Goal: Information Seeking & Learning: Learn about a topic

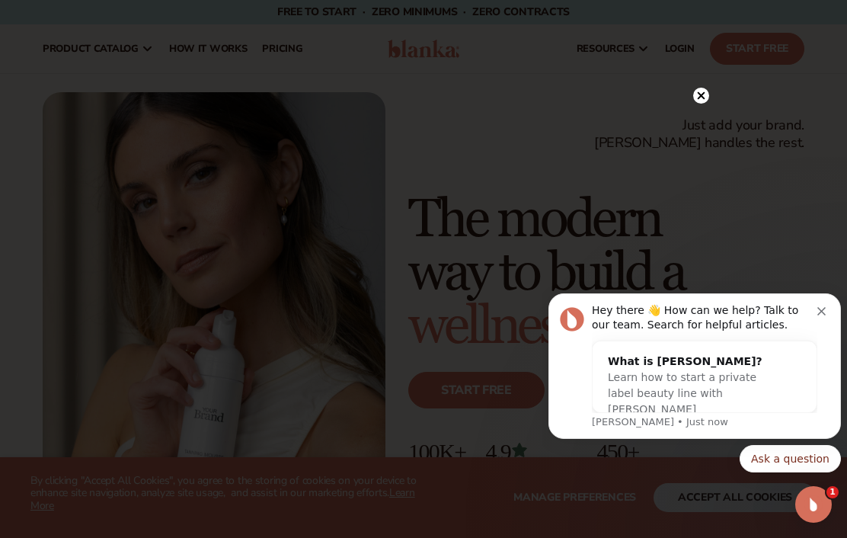
click at [821, 309] on icon "Dismiss notification" at bounding box center [822, 311] width 8 height 8
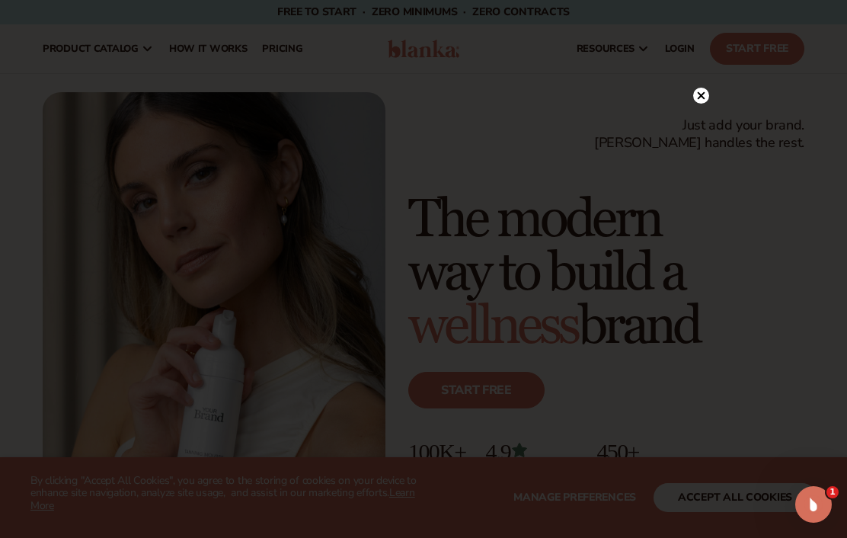
click at [702, 92] on circle at bounding box center [701, 96] width 16 height 16
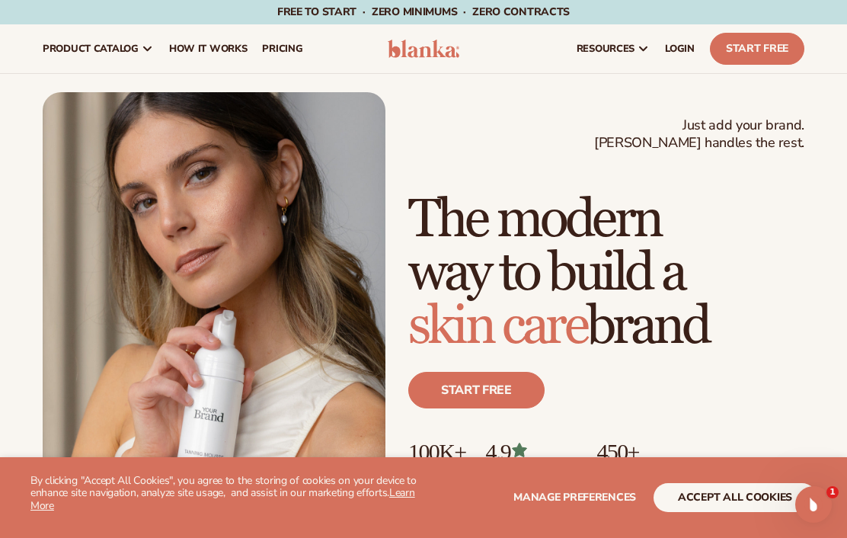
click at [281, 53] on span "pricing" at bounding box center [282, 49] width 40 height 12
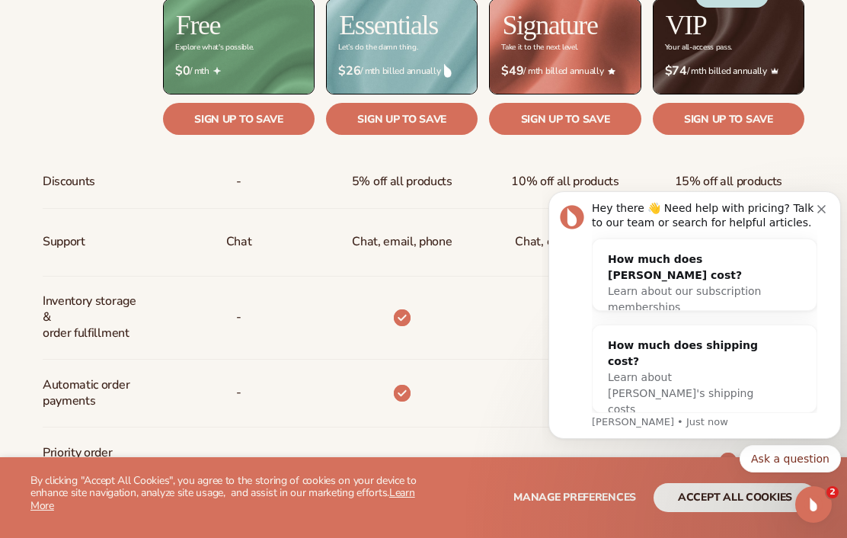
click at [645, 289] on span "Learn about our subscription memberships" at bounding box center [684, 299] width 153 height 28
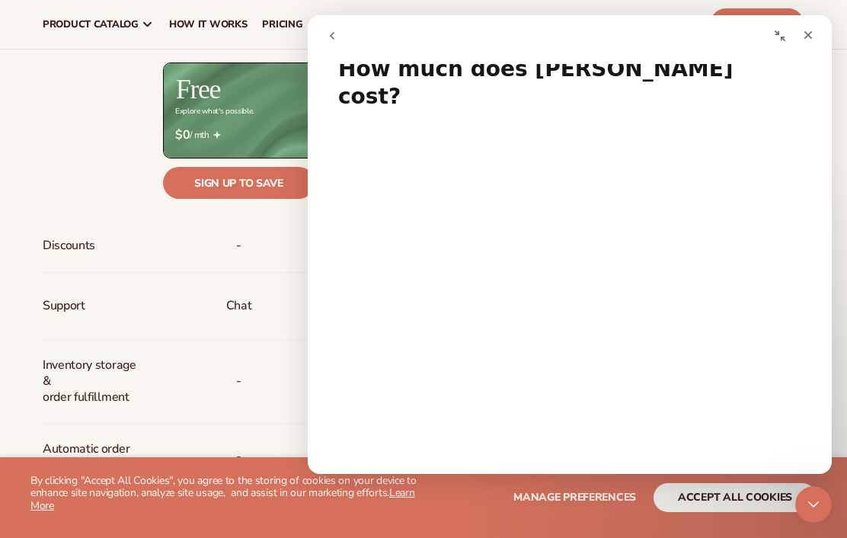
scroll to position [27, 0]
click at [62, 337] on div "Support" at bounding box center [68, 306] width 50 height 67
click at [798, 40] on div "Close" at bounding box center [808, 34] width 27 height 27
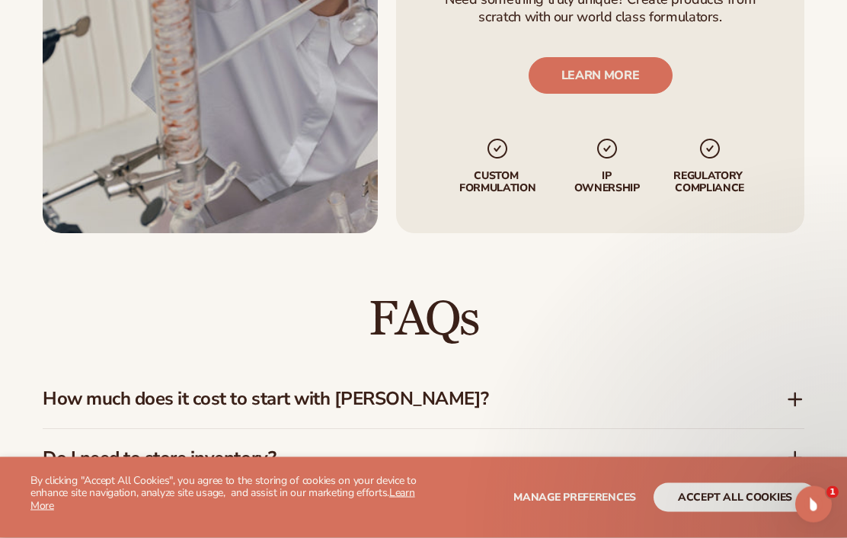
scroll to position [1958, 0]
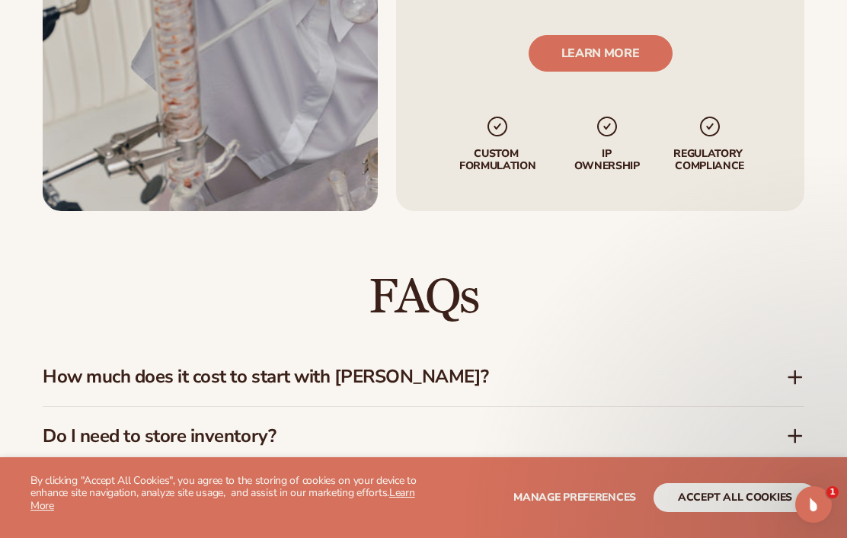
click at [56, 366] on h3 "How much does it cost to start with Blanka?" at bounding box center [392, 377] width 698 height 22
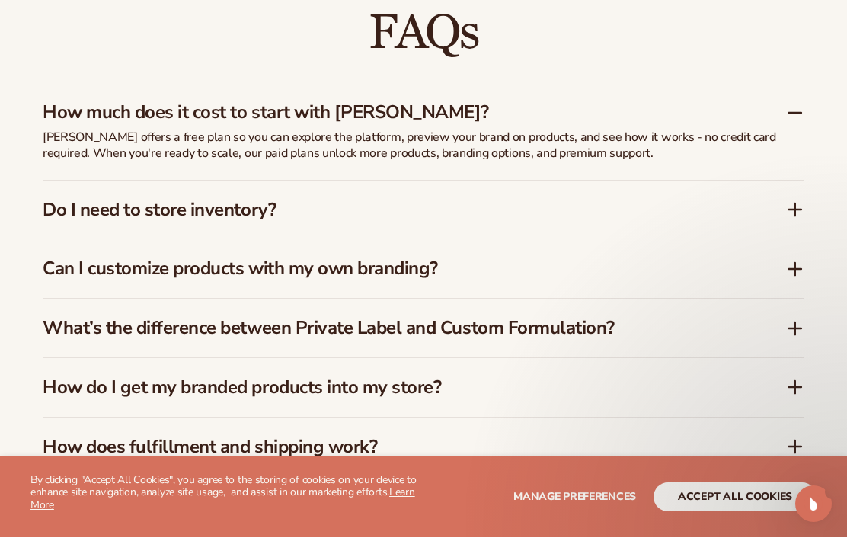
scroll to position [2223, 0]
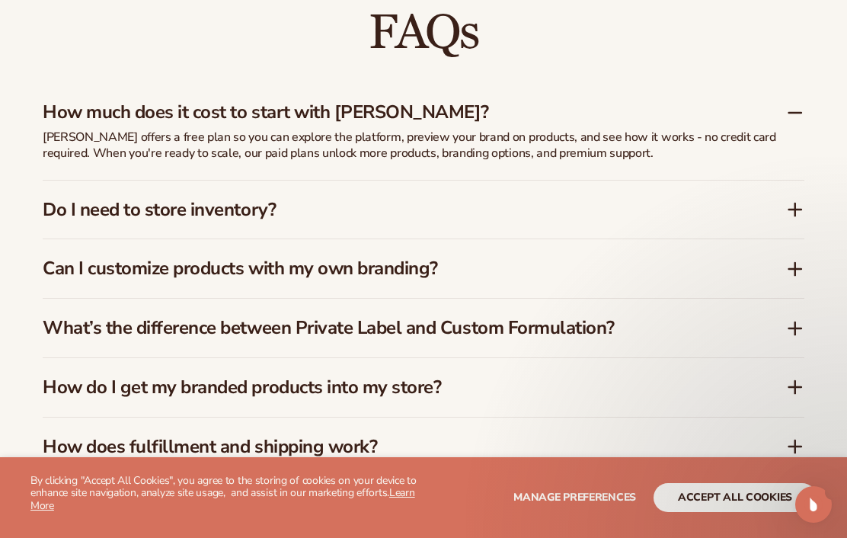
click at [56, 258] on h3 "Can I customize products with my own branding?" at bounding box center [392, 269] width 698 height 22
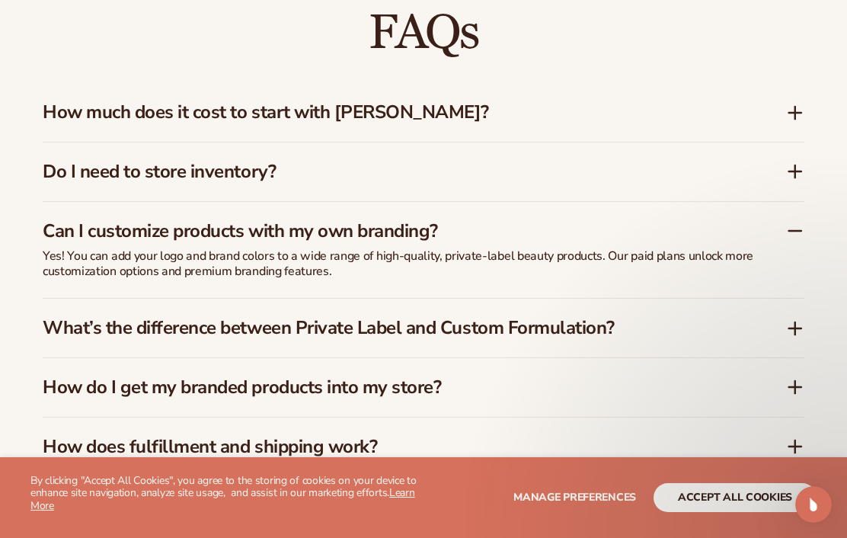
scroll to position [2249, 0]
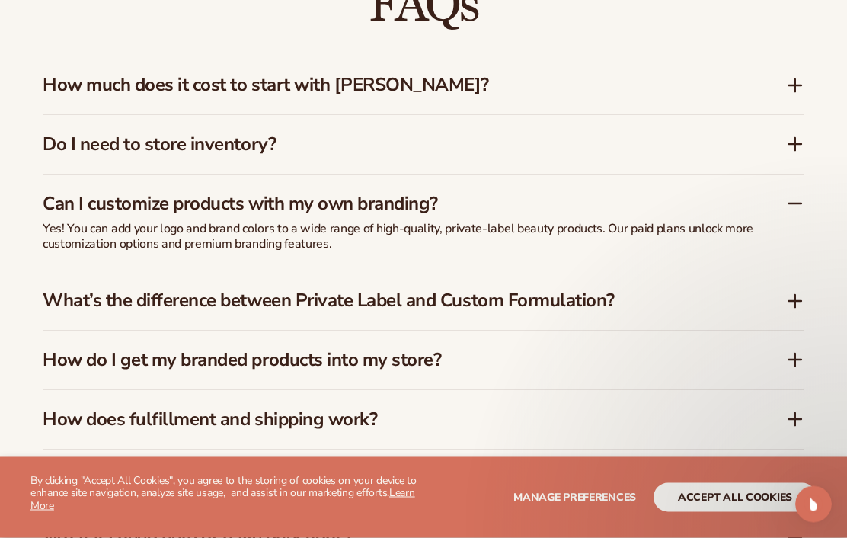
click at [798, 272] on div "What’s the difference between Private Label and Custom Formulation?" at bounding box center [424, 301] width 762 height 59
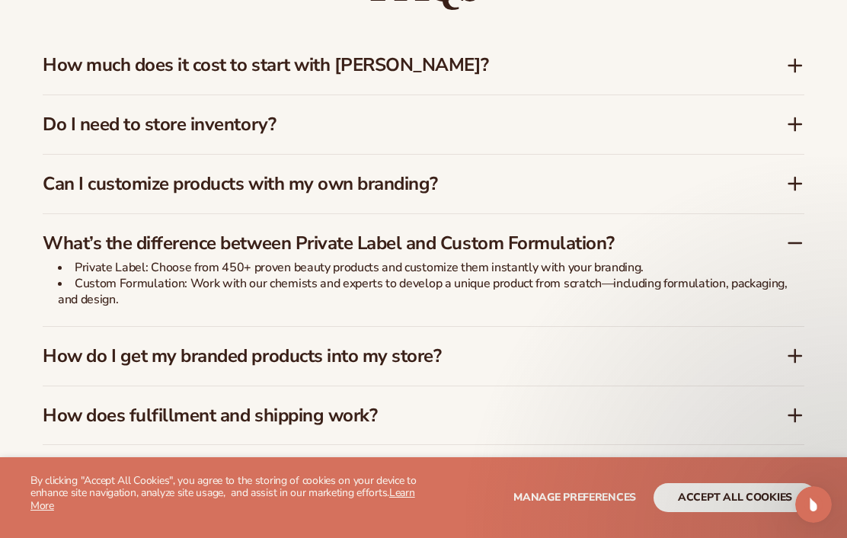
scroll to position [2464, 0]
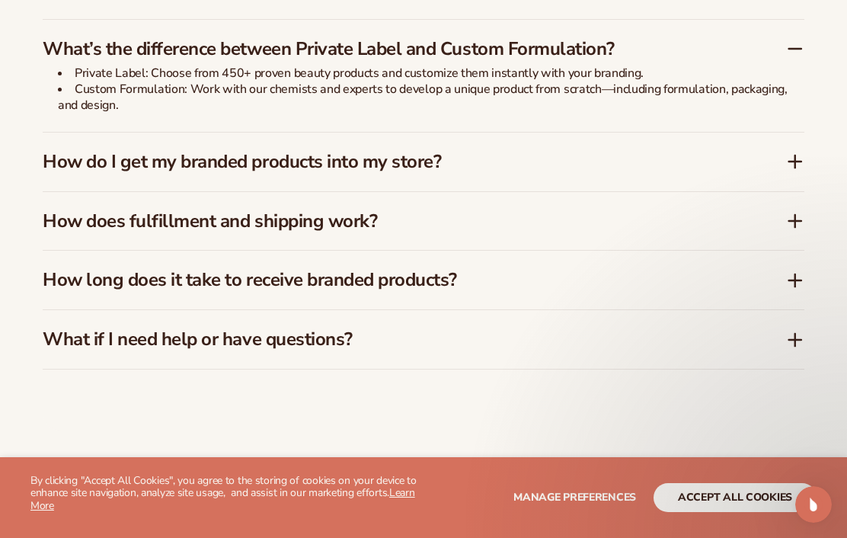
click at [805, 107] on div "FAQs How much does it cost to start with Blanka? Blanka offers a free plan so y…" at bounding box center [423, 67] width 847 height 725
click at [797, 152] on icon at bounding box center [795, 161] width 18 height 18
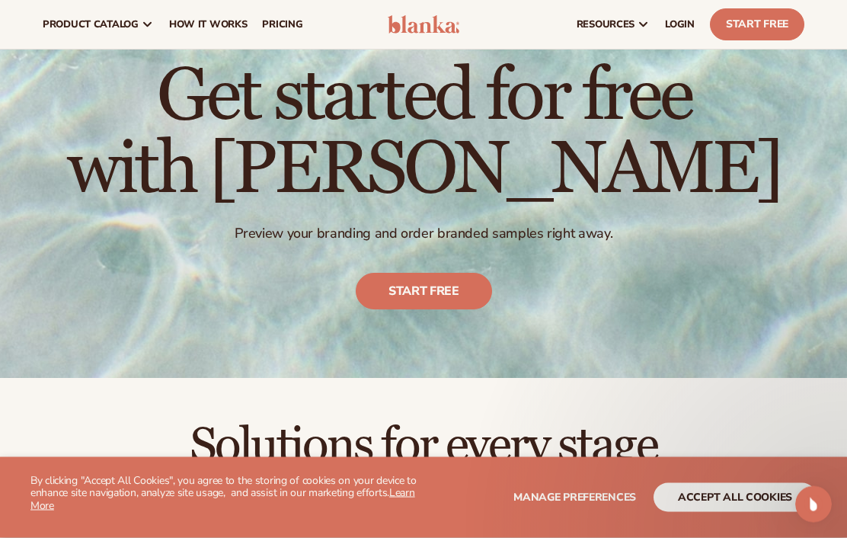
scroll to position [0, 0]
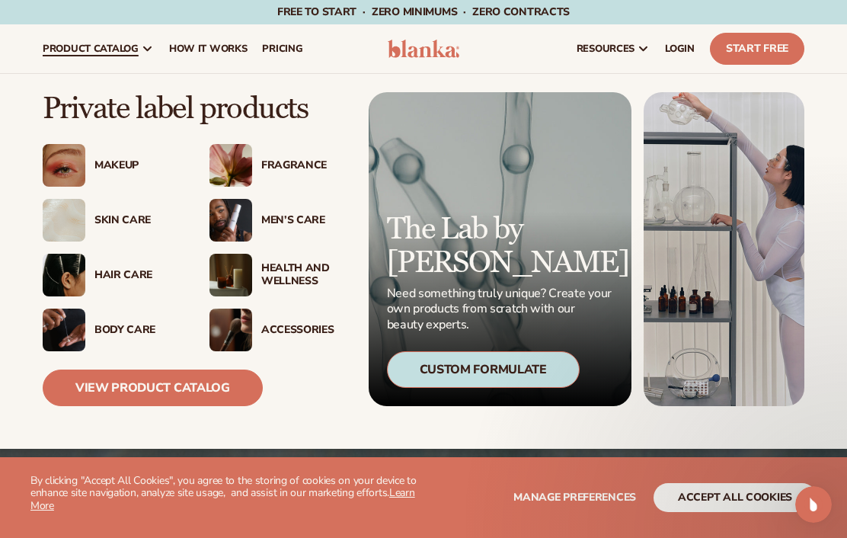
click at [291, 274] on div "Health And Wellness" at bounding box center [303, 275] width 85 height 26
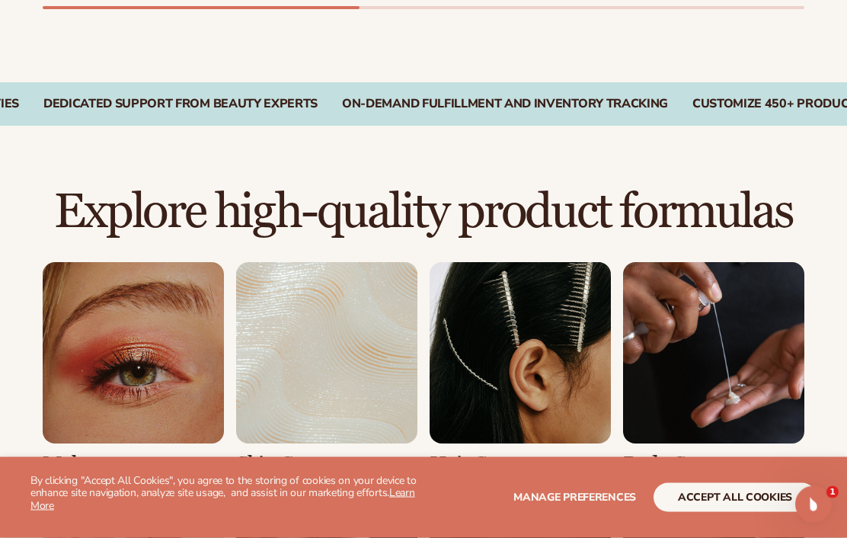
scroll to position [923, 0]
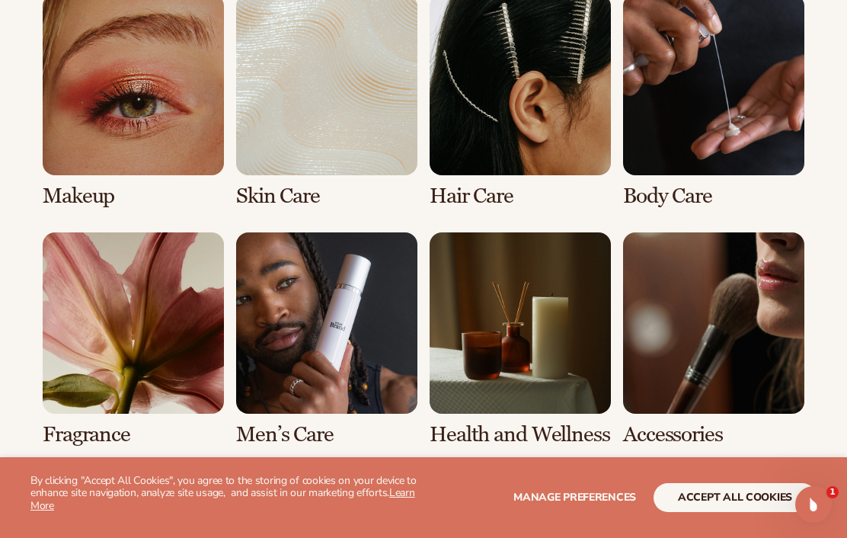
click at [536, 376] on link "7 / 8" at bounding box center [520, 339] width 181 height 214
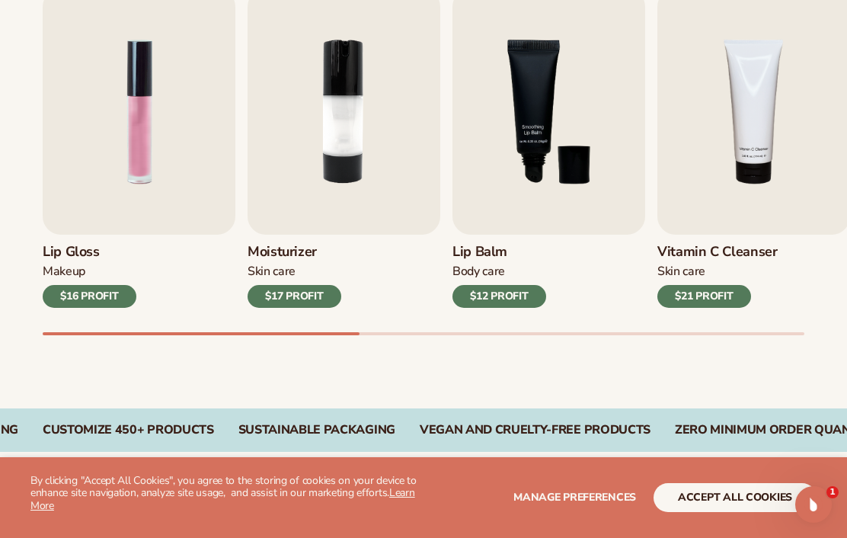
scroll to position [559, 0]
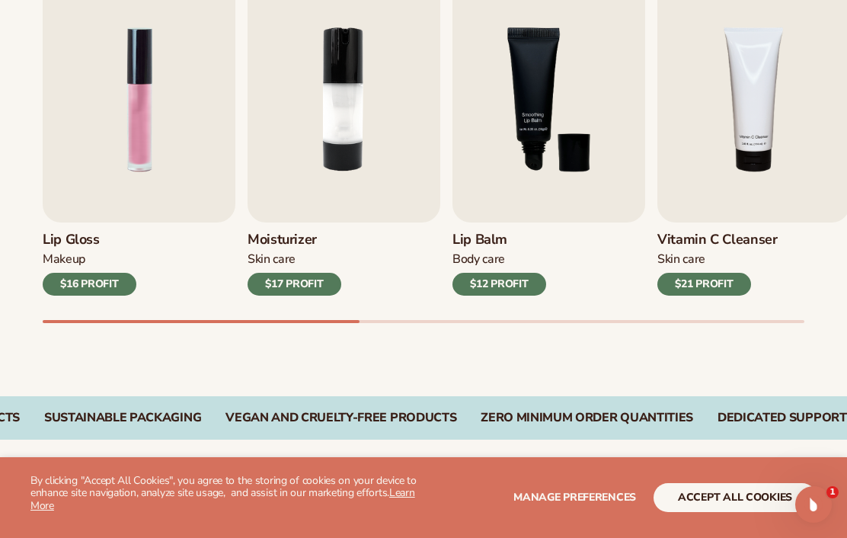
click at [776, 512] on button "accept all cookies" at bounding box center [735, 497] width 163 height 29
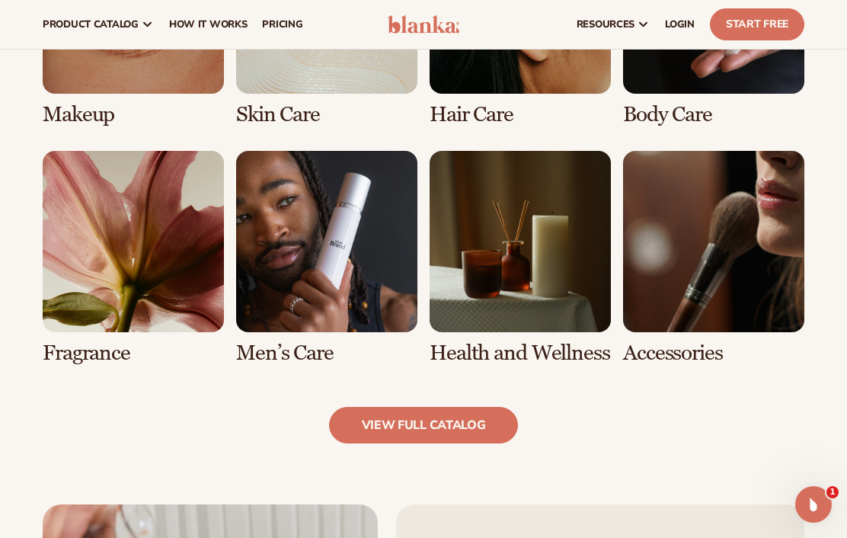
click at [162, 273] on link "5 / 8" at bounding box center [133, 258] width 181 height 214
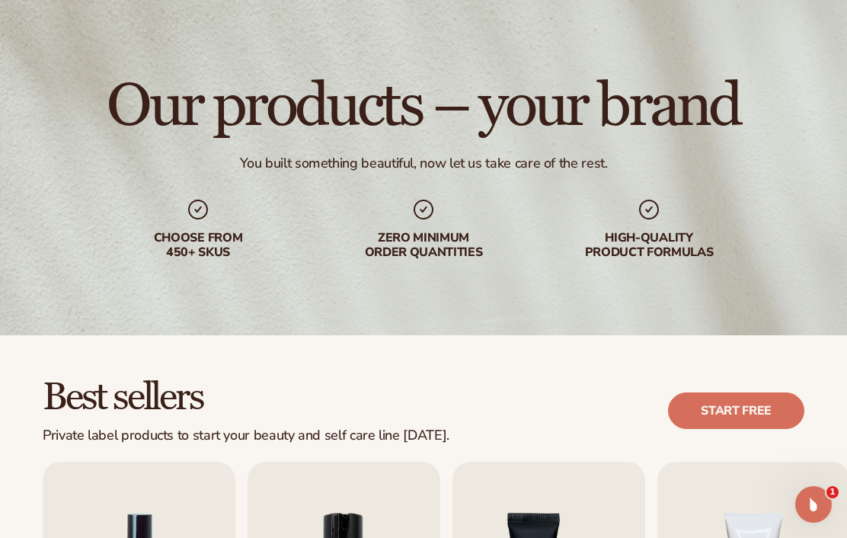
scroll to position [0, 0]
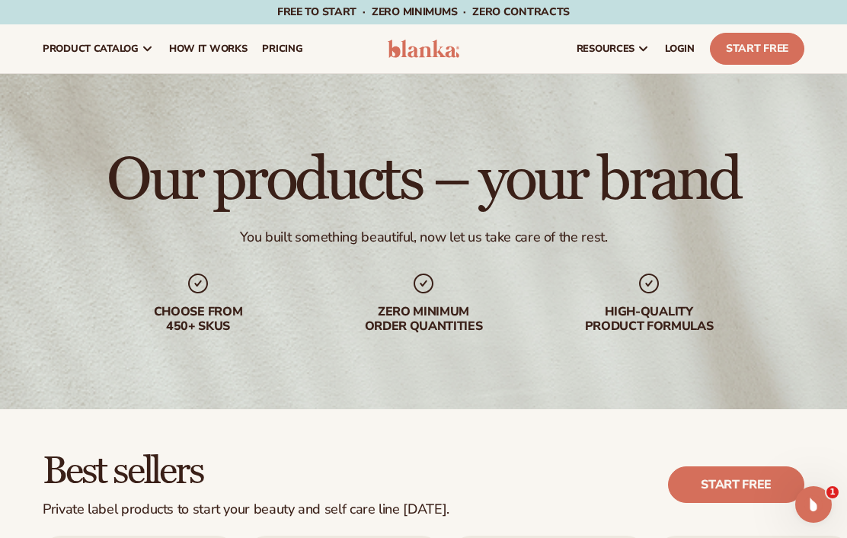
click at [290, 48] on span "pricing" at bounding box center [282, 49] width 40 height 12
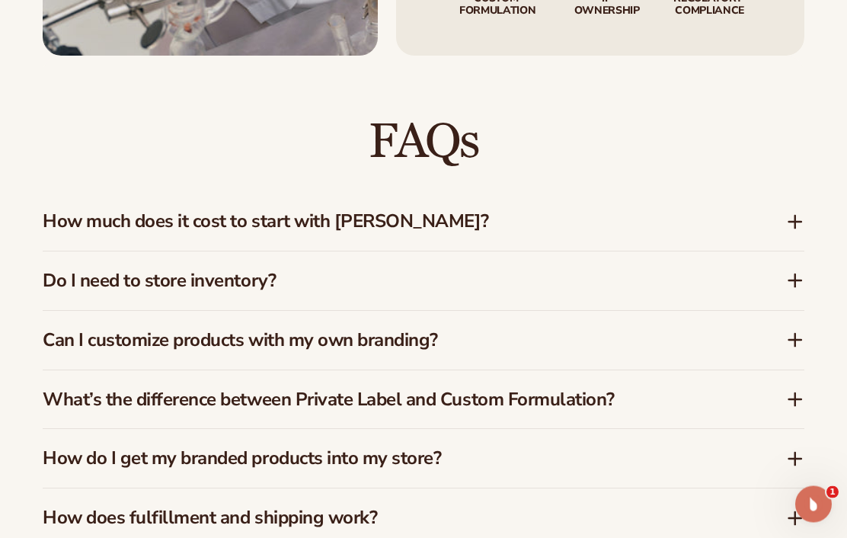
scroll to position [2189, 0]
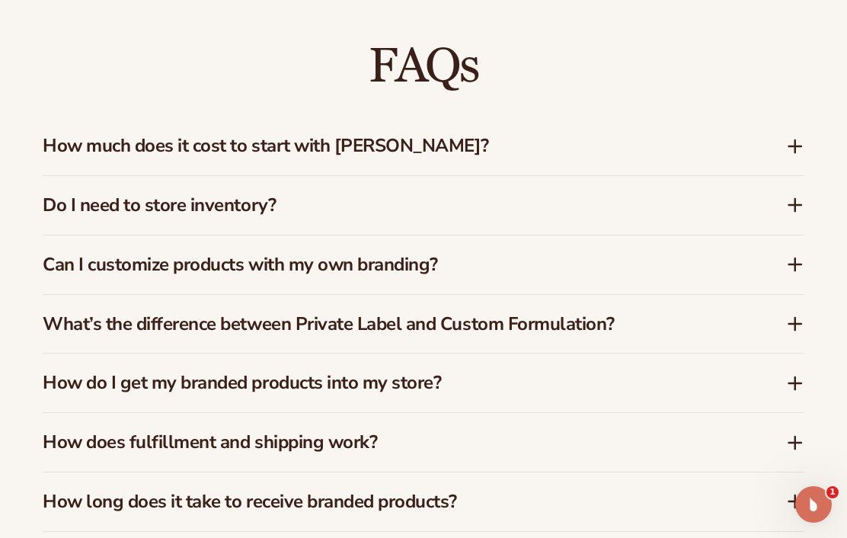
click at [402, 313] on h3 "What’s the difference between Private Label and Custom Formulation?" at bounding box center [392, 324] width 698 height 22
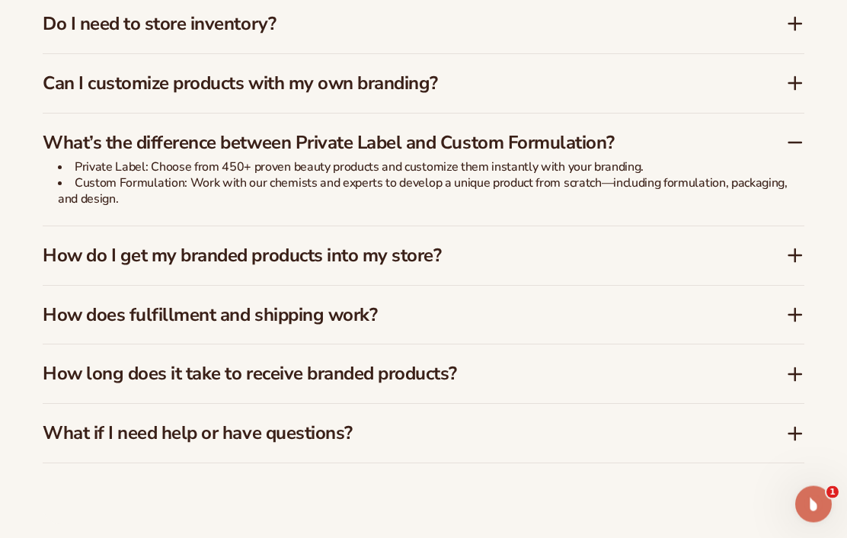
scroll to position [2387, 0]
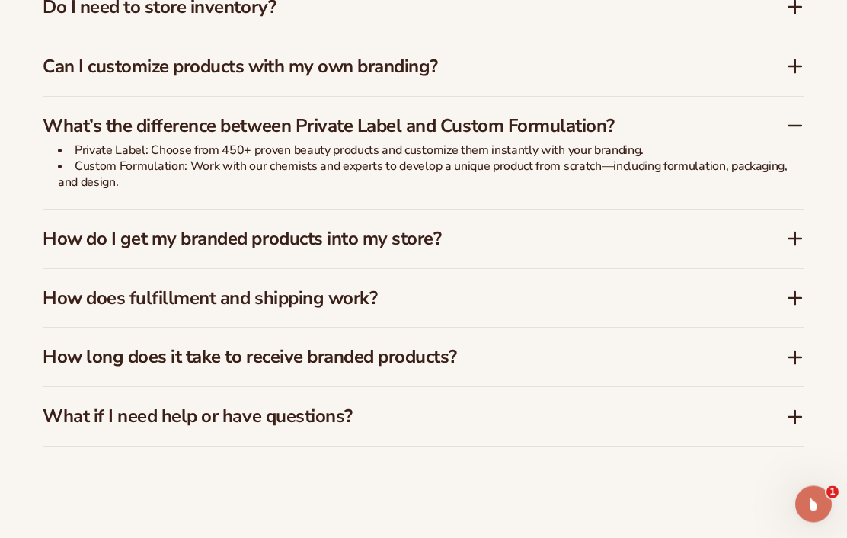
click at [417, 229] on h3 "How do I get my branded products into my store?" at bounding box center [392, 240] width 698 height 22
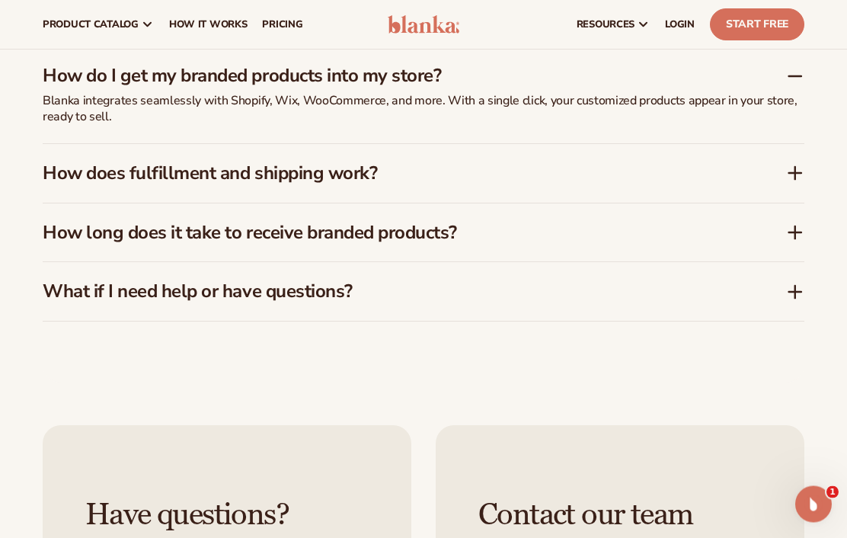
click at [389, 145] on div "How does fulfillment and shipping work?" at bounding box center [424, 174] width 762 height 59
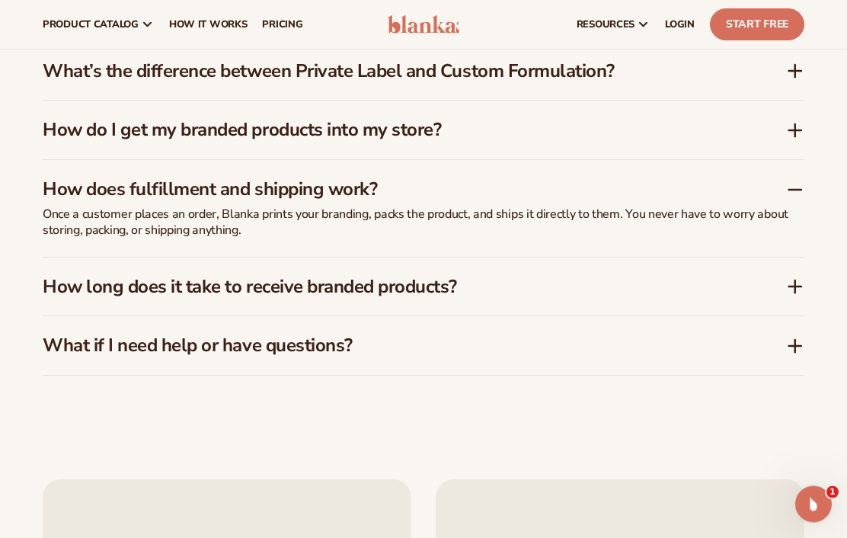
scroll to position [2435, 0]
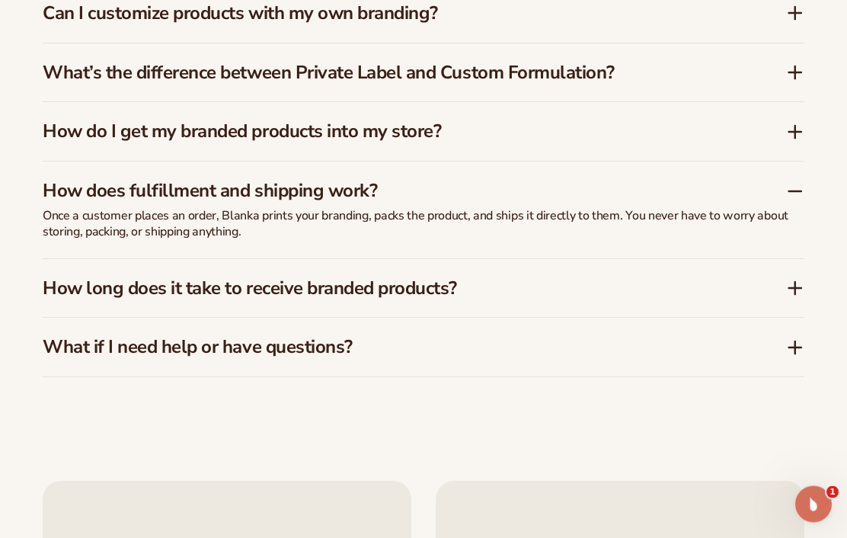
click at [431, 260] on div "How long does it take to receive branded products?" at bounding box center [424, 289] width 762 height 59
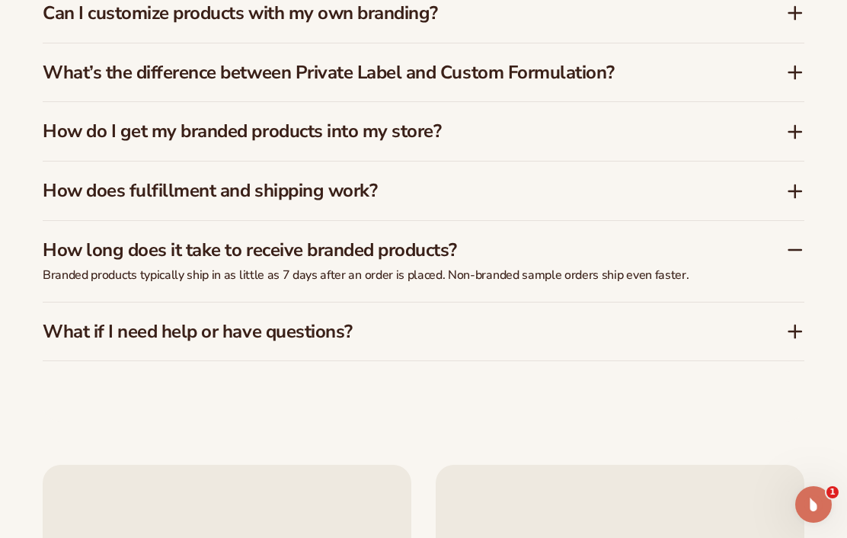
click at [338, 302] on div "What if I need help or have questions?" at bounding box center [424, 331] width 762 height 59
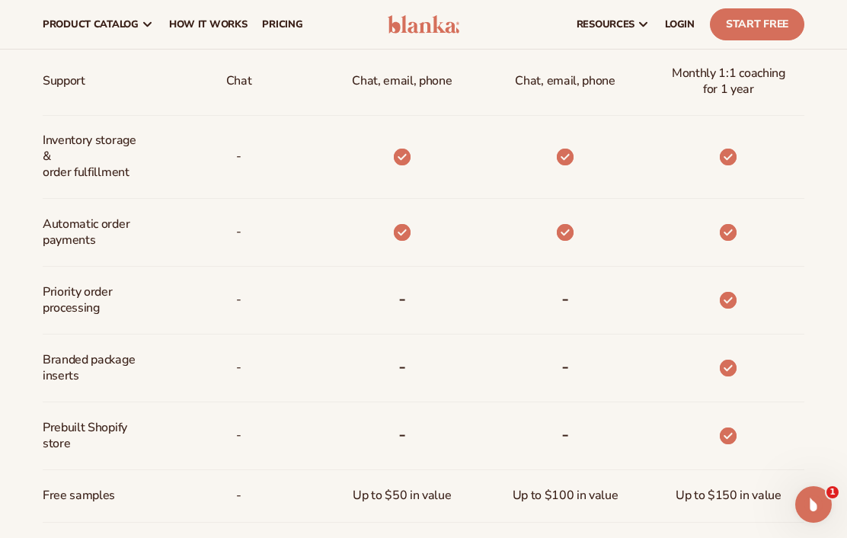
scroll to position [808, 0]
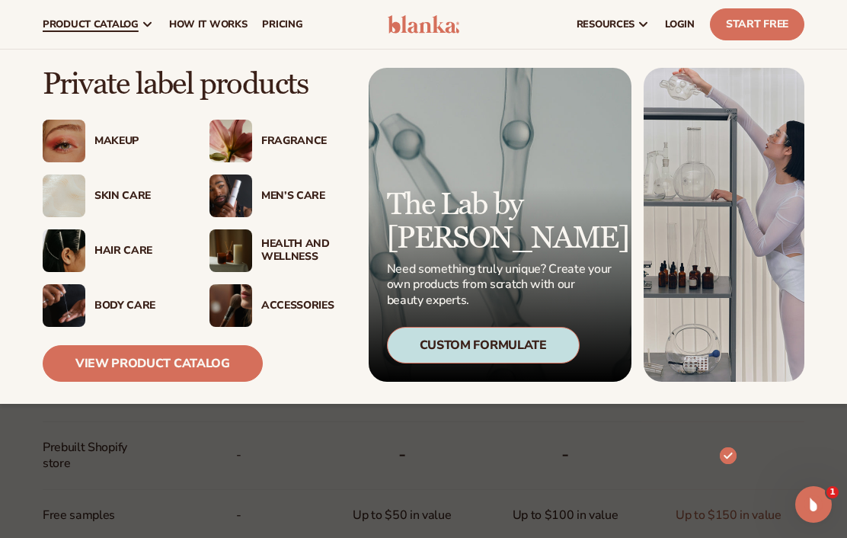
click at [264, 254] on div "Health And Wellness" at bounding box center [303, 251] width 85 height 26
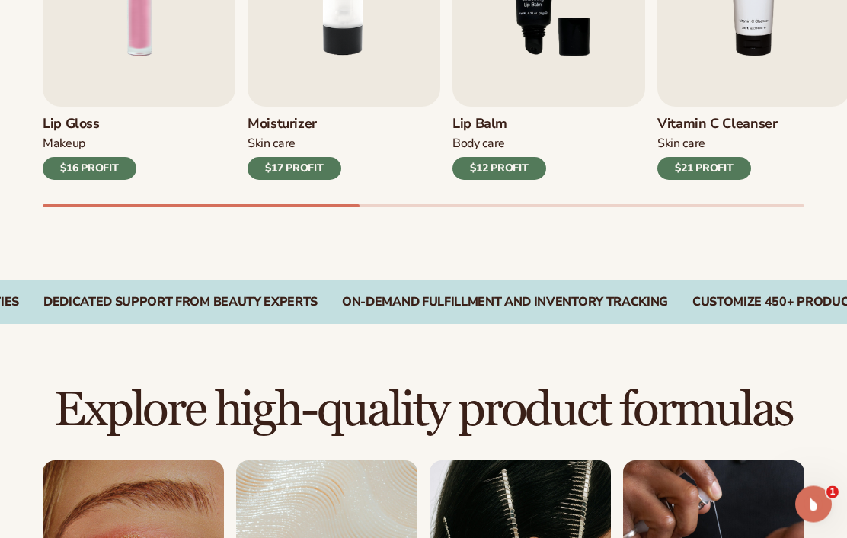
scroll to position [675, 0]
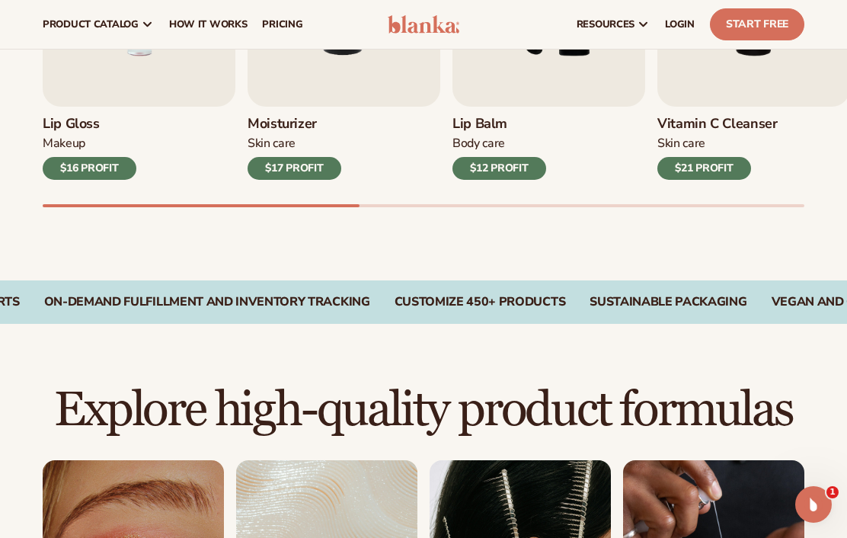
scroll to position [585, 0]
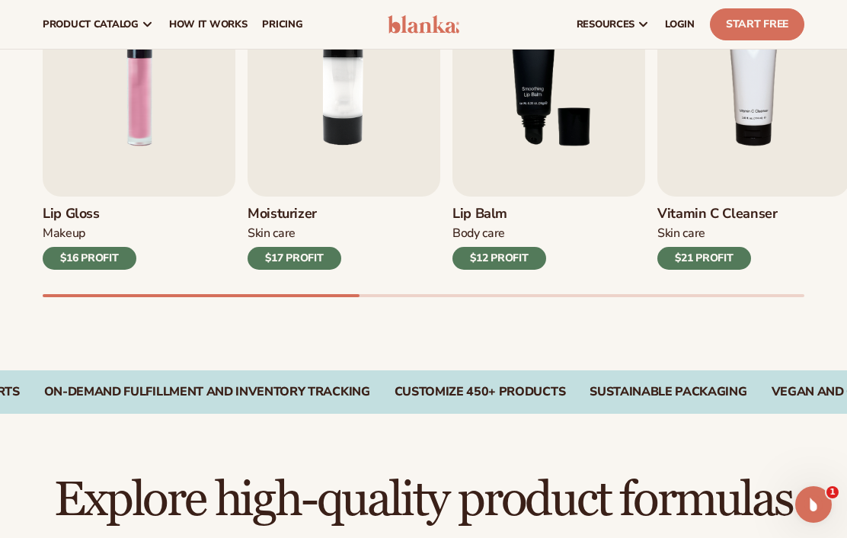
click at [773, 105] on img "4 / 9" at bounding box center [754, 73] width 193 height 246
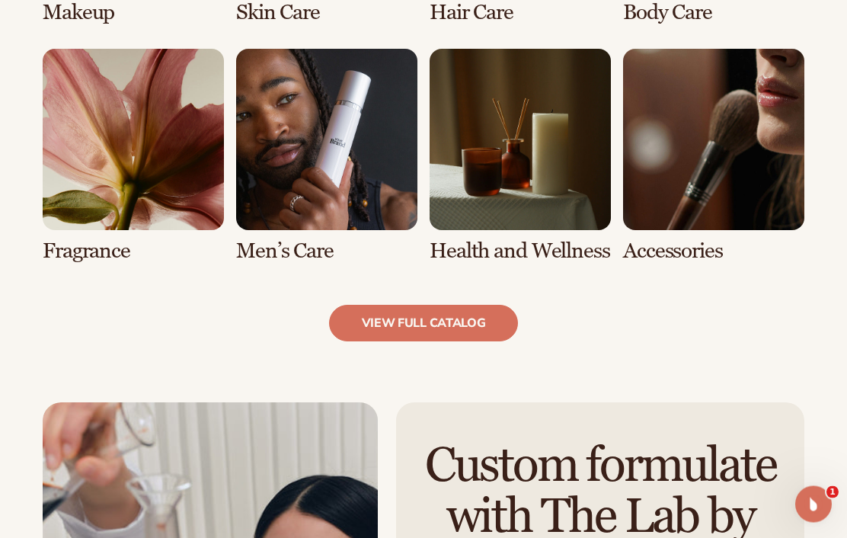
scroll to position [1464, 0]
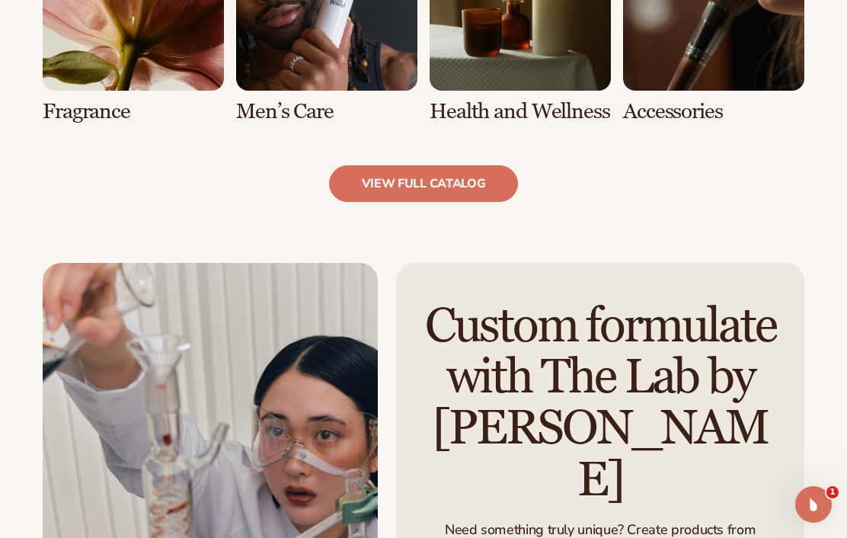
click at [491, 173] on link "view full catalog" at bounding box center [424, 183] width 190 height 37
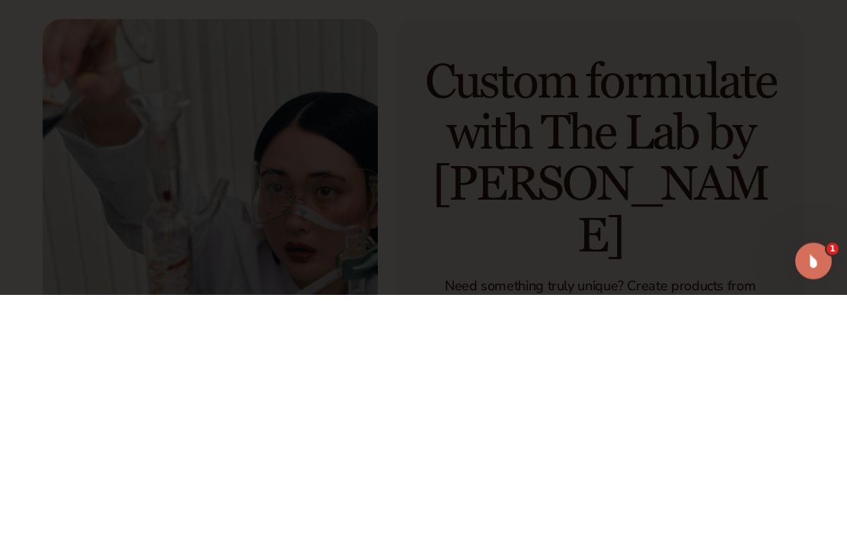
scroll to position [1708, 0]
